Goal: Task Accomplishment & Management: Use online tool/utility

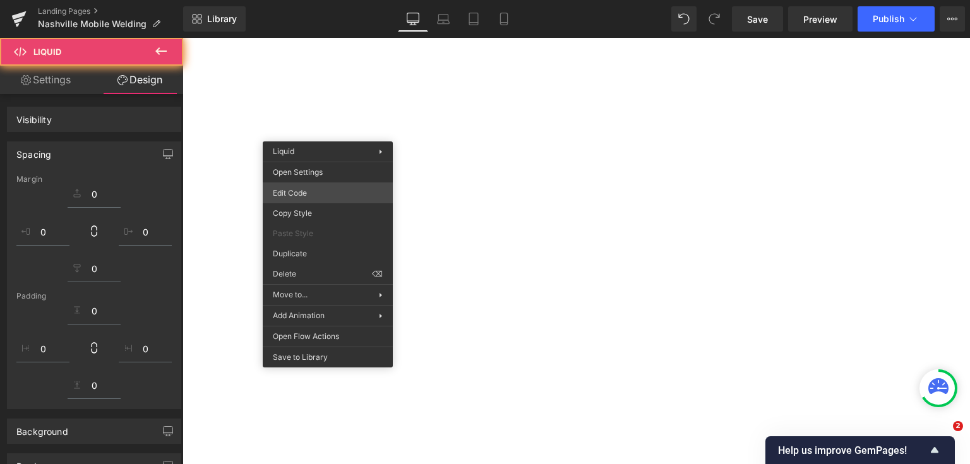
click at [321, 0] on div "You are previewing how the will restyle your page. You can not edit Elements in…" at bounding box center [485, 0] width 970 height 0
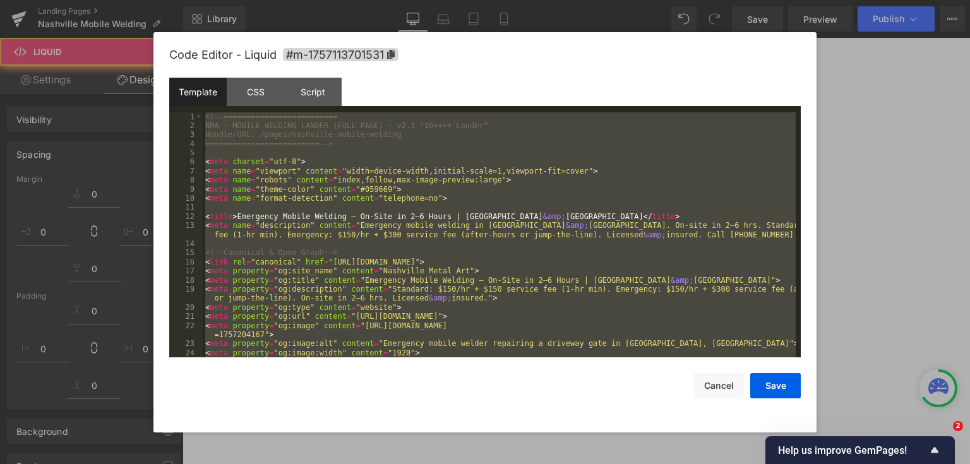
click at [865, 258] on div at bounding box center [485, 232] width 970 height 464
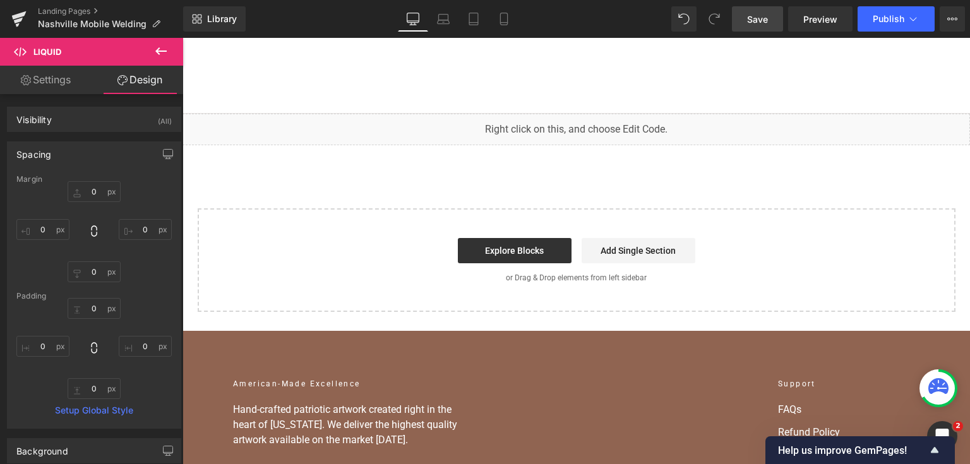
click at [763, 23] on span "Save" at bounding box center [757, 19] width 21 height 13
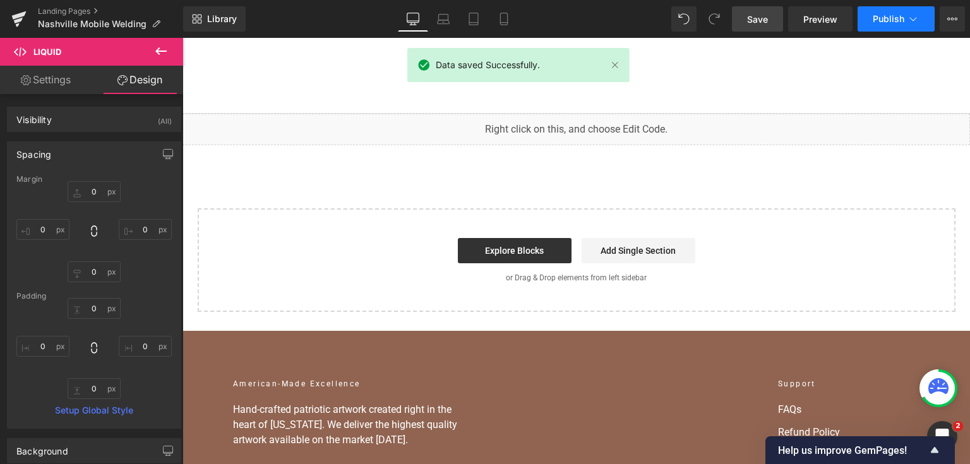
click at [879, 21] on span "Publish" at bounding box center [889, 19] width 32 height 10
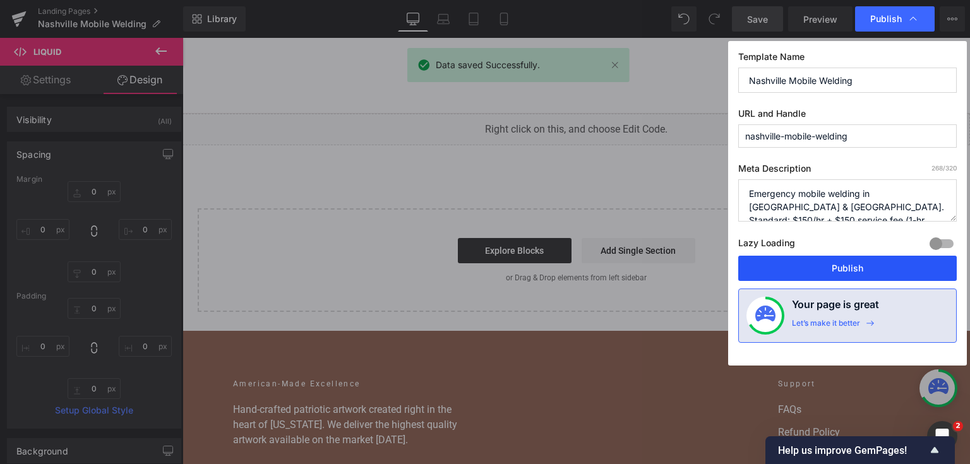
click at [867, 263] on button "Publish" at bounding box center [848, 268] width 219 height 25
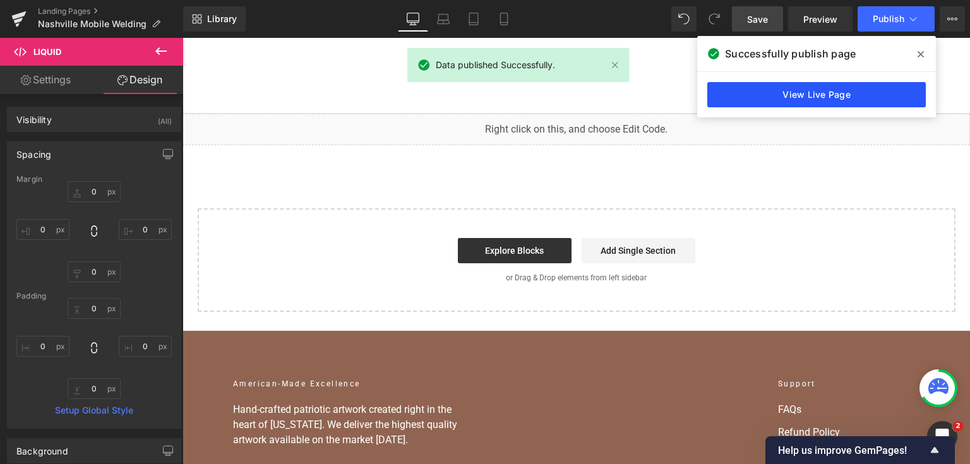
click at [818, 96] on link "View Live Page" at bounding box center [817, 94] width 219 height 25
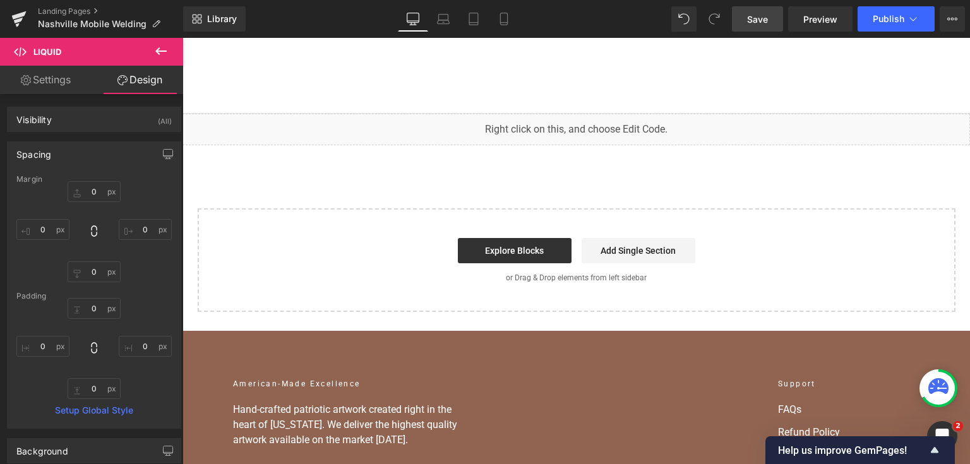
click at [423, 0] on div "You are previewing how the will restyle your page. You can not edit Elements in…" at bounding box center [485, 0] width 970 height 0
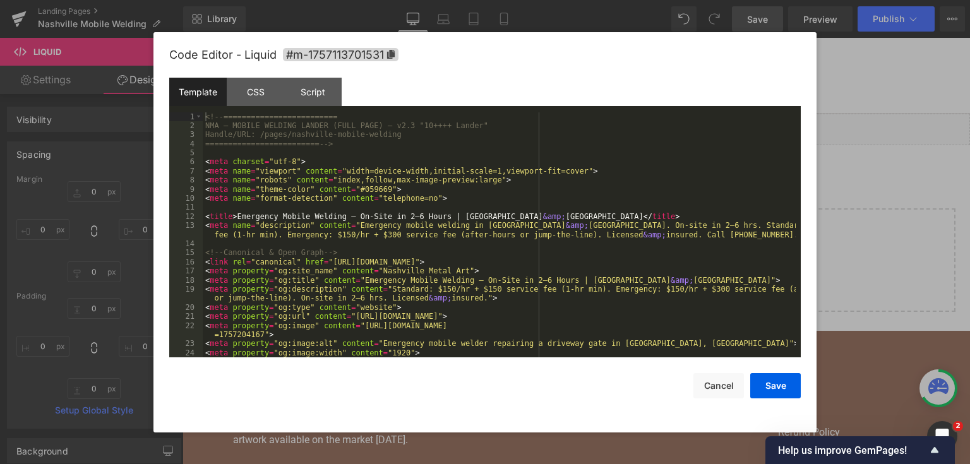
click at [417, 192] on div "<!-- ========================= NMA — MOBILE WELDING LANDER (FULL PAGE) — v2.3 "…" at bounding box center [499, 244] width 593 height 264
click at [409, 178] on div "<!-- ========================= NMA — MOBILE WELDING LANDER (FULL PAGE) — v2.3 "…" at bounding box center [499, 244] width 593 height 264
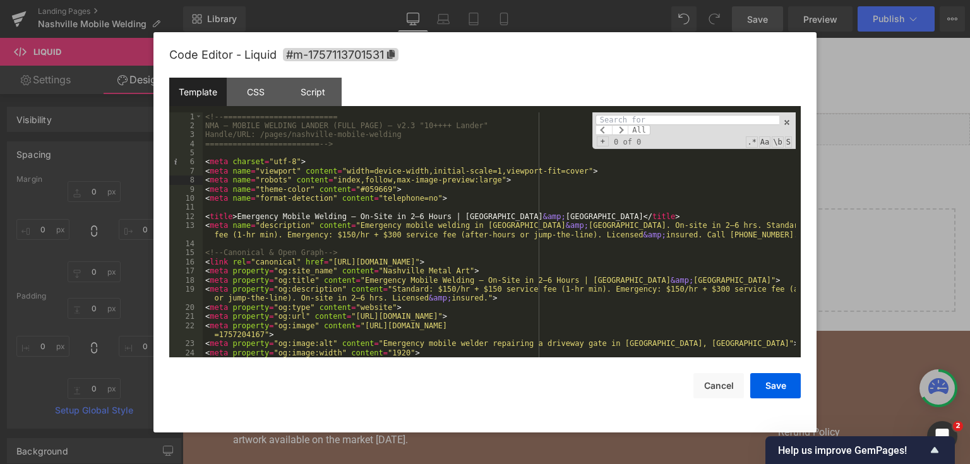
click at [639, 116] on input at bounding box center [688, 120] width 184 height 10
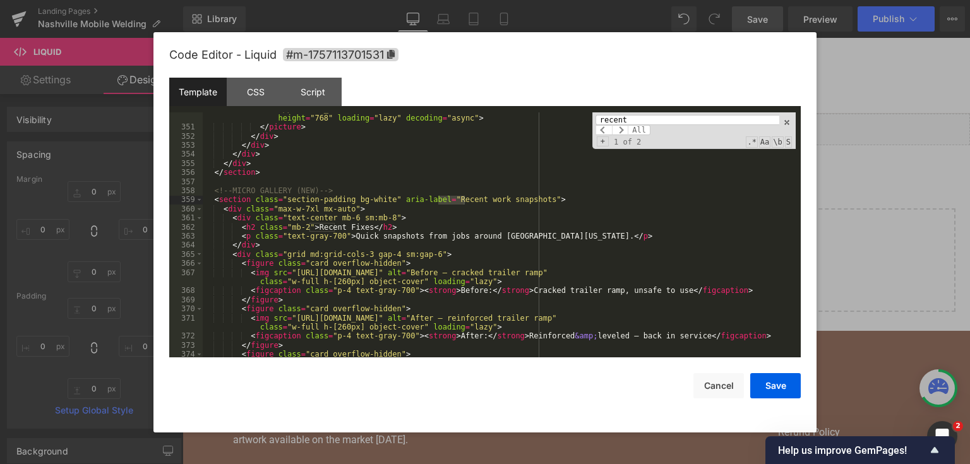
scroll to position [4083, 0]
type input "recent"
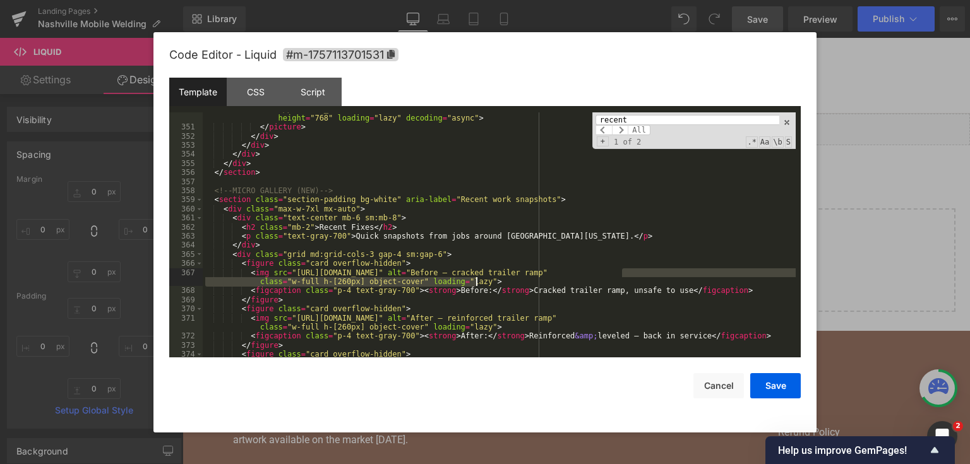
drag, startPoint x: 624, startPoint y: 273, endPoint x: 529, endPoint y: 281, distance: 95.8
click at [529, 281] on div "< img class = "w-full h-full object-cover rounded-lg" alt = "Mobile welding tru…" at bounding box center [499, 236] width 593 height 282
click at [548, 276] on div "< img class = "w-full h-full object-cover rounded-lg" alt = "Mobile welding tru…" at bounding box center [499, 236] width 593 height 282
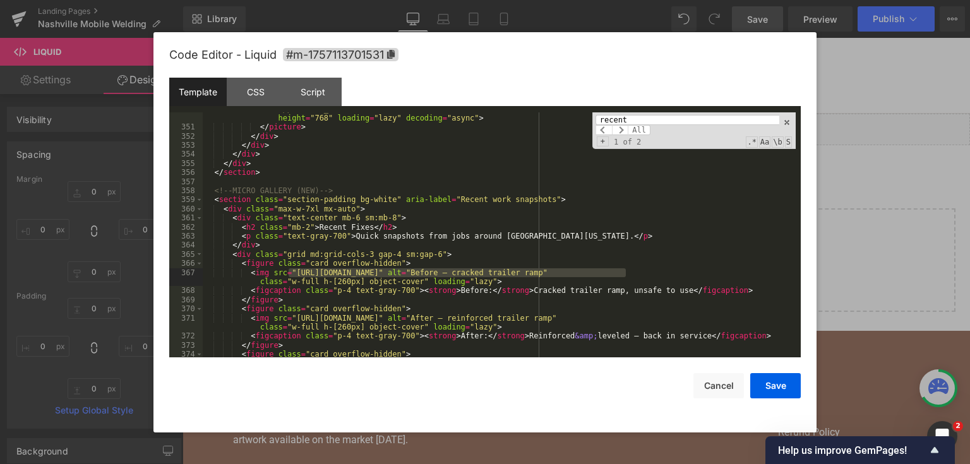
drag, startPoint x: 625, startPoint y: 270, endPoint x: 288, endPoint y: 276, distance: 337.4
click at [288, 276] on div "< img class = "w-full h-full object-cover rounded-lg" alt = "Mobile welding tru…" at bounding box center [499, 236] width 593 height 282
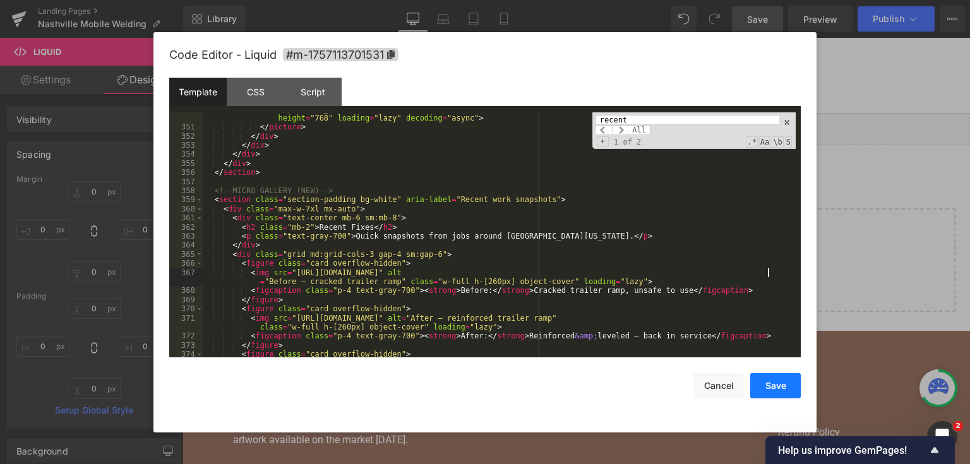
click at [765, 389] on button "Save" at bounding box center [776, 385] width 51 height 25
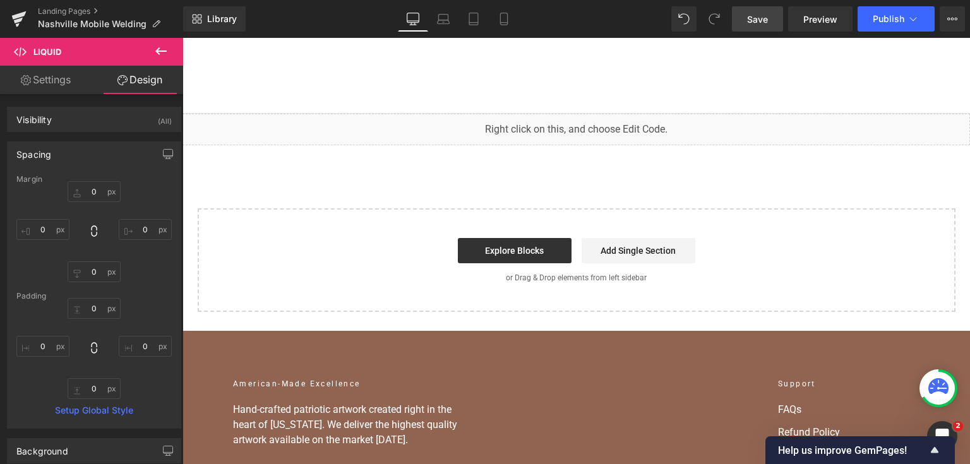
click at [756, 20] on span "Save" at bounding box center [757, 19] width 21 height 13
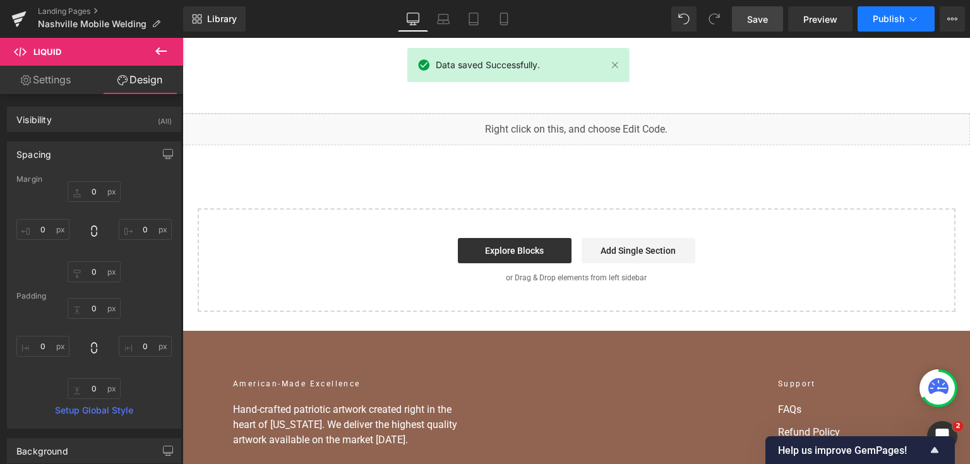
click at [882, 18] on span "Publish" at bounding box center [889, 19] width 32 height 10
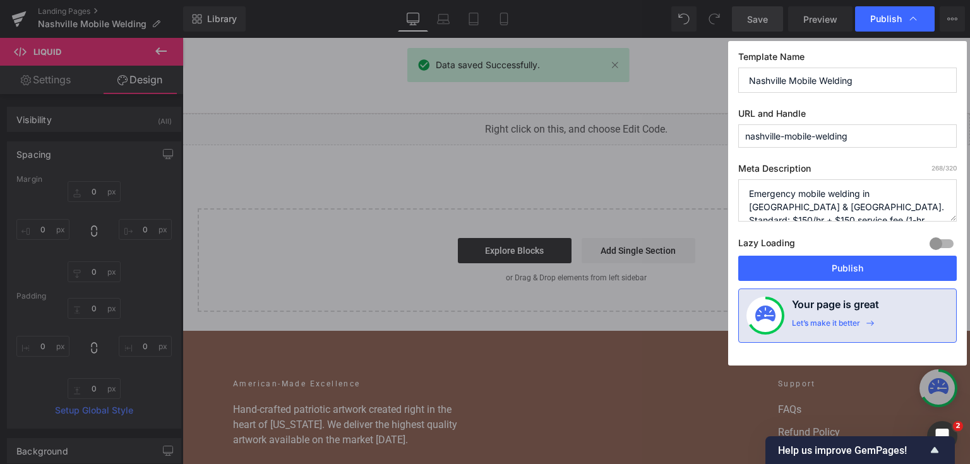
drag, startPoint x: 857, startPoint y: 274, endPoint x: 647, endPoint y: 13, distance: 334.7
click at [857, 273] on button "Publish" at bounding box center [848, 268] width 219 height 25
